Goal: Check status: Check status

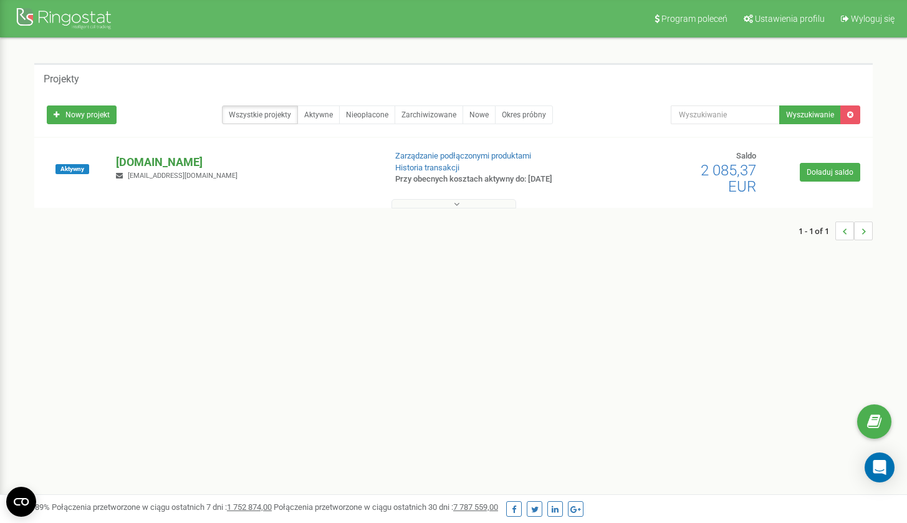
click at [158, 162] on p "[DOMAIN_NAME]" at bounding box center [245, 162] width 259 height 16
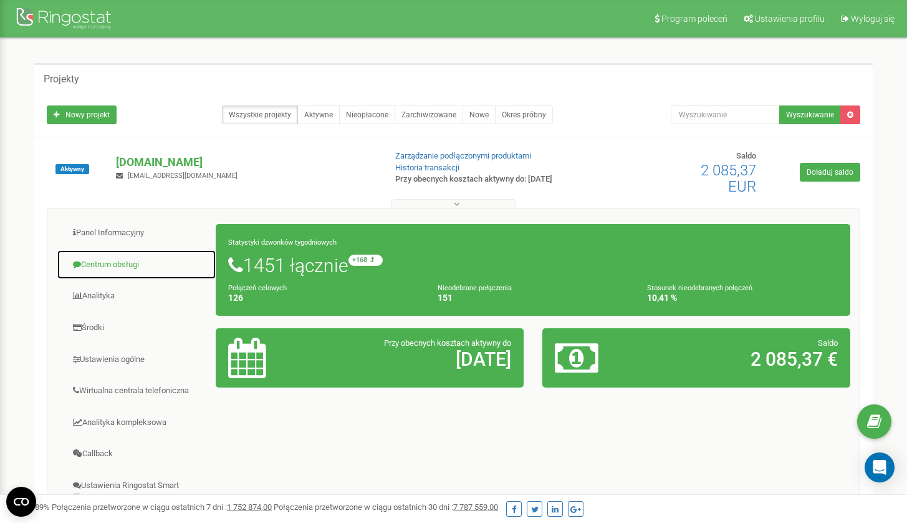
click at [135, 268] on link "Centrum obsługi" at bounding box center [137, 264] width 160 height 31
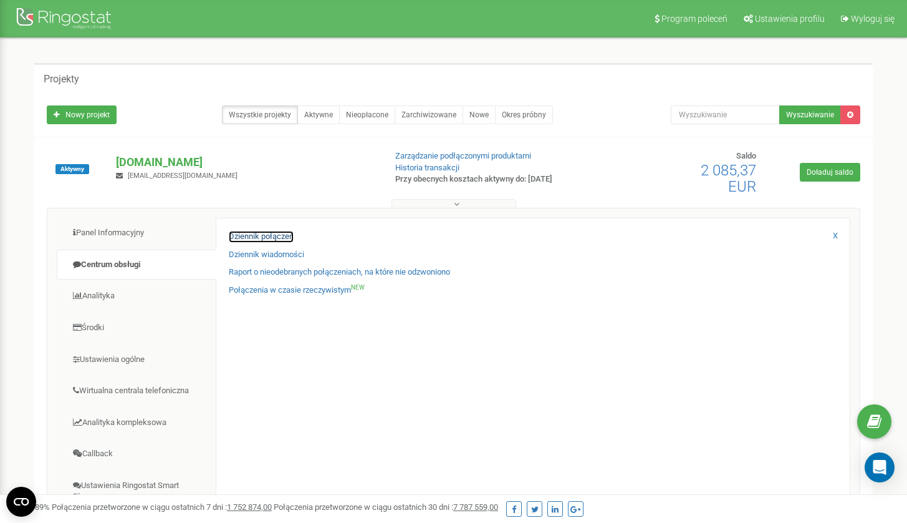
click at [269, 233] on link "Dziennik połączeń" at bounding box center [261, 237] width 65 height 12
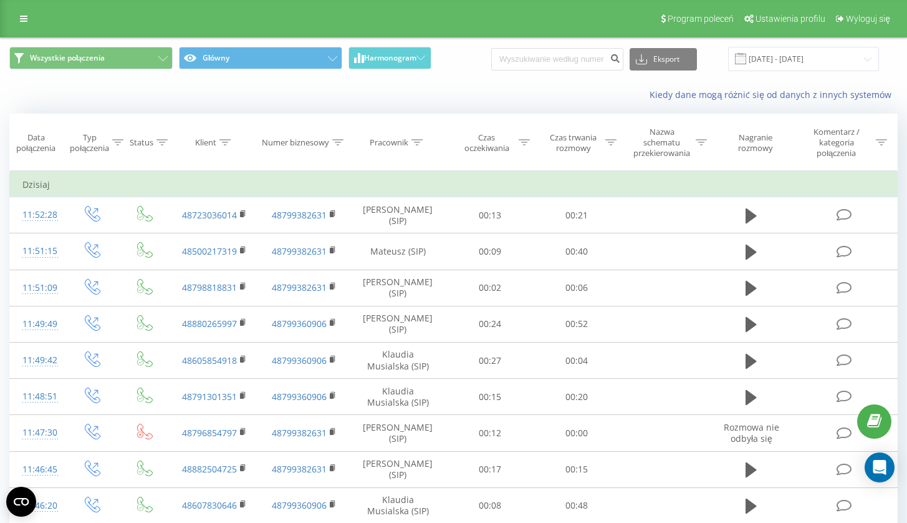
scroll to position [607, 0]
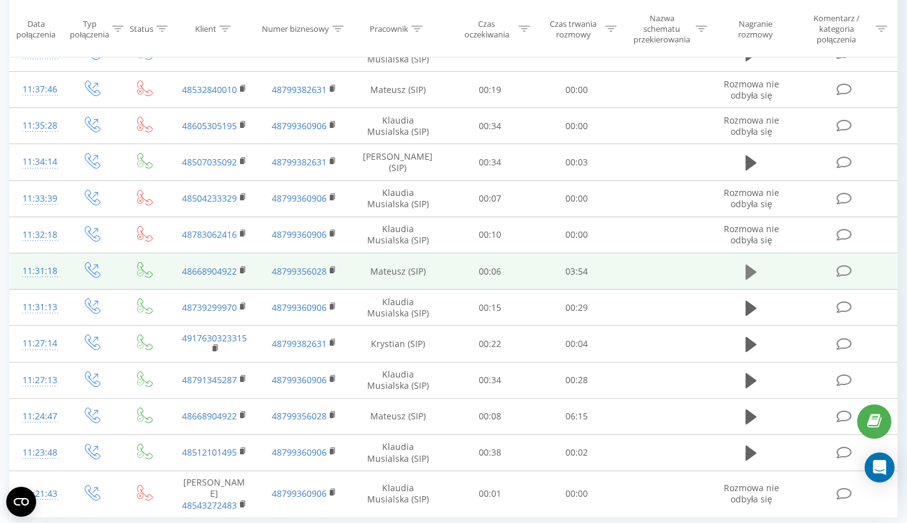
click at [748, 264] on icon at bounding box center [751, 271] width 11 height 15
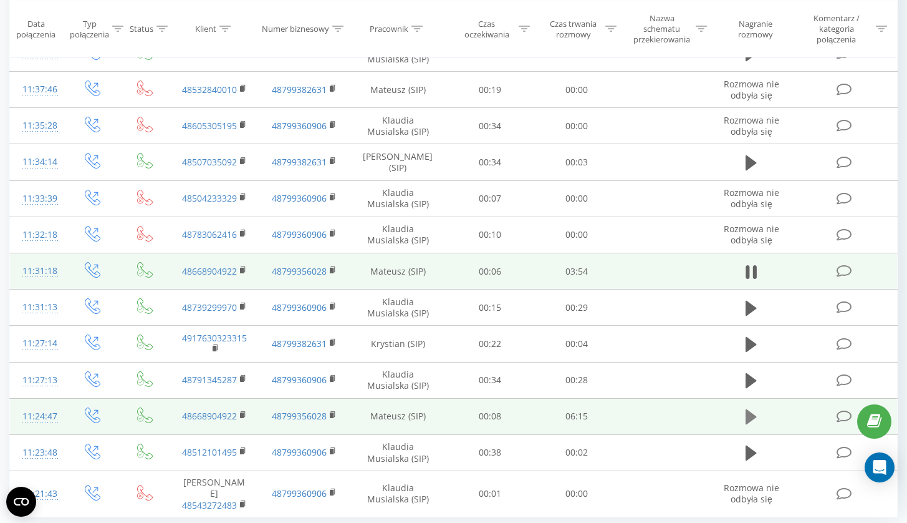
click at [750, 412] on icon at bounding box center [751, 416] width 11 height 15
click at [750, 264] on icon at bounding box center [751, 271] width 11 height 15
